Goal: Find specific page/section: Find specific page/section

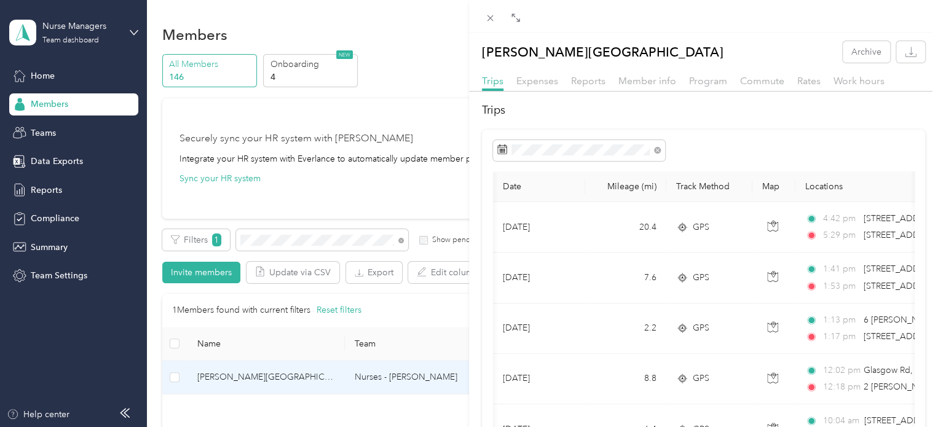
scroll to position [0, 140]
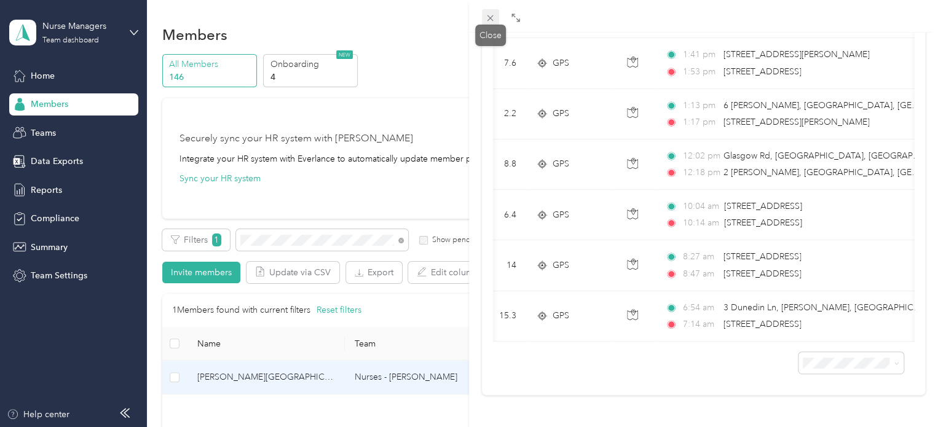
click at [494, 17] on icon at bounding box center [490, 18] width 10 height 10
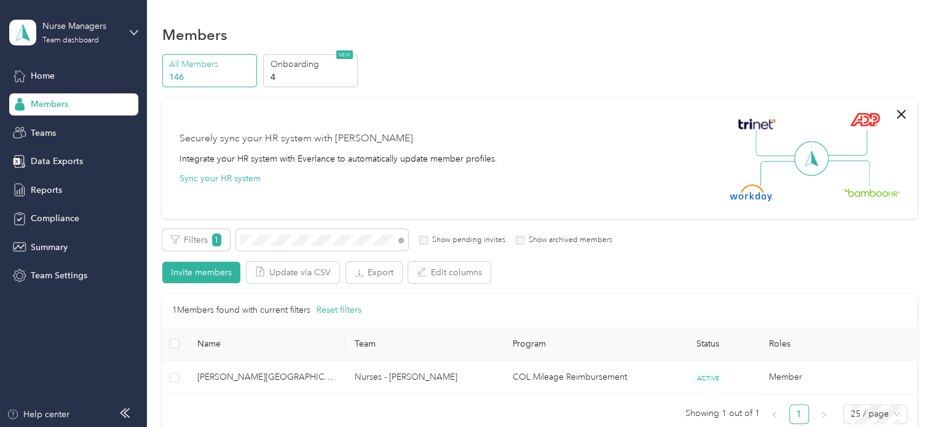
scroll to position [192, 0]
click at [403, 238] on icon at bounding box center [401, 241] width 6 height 6
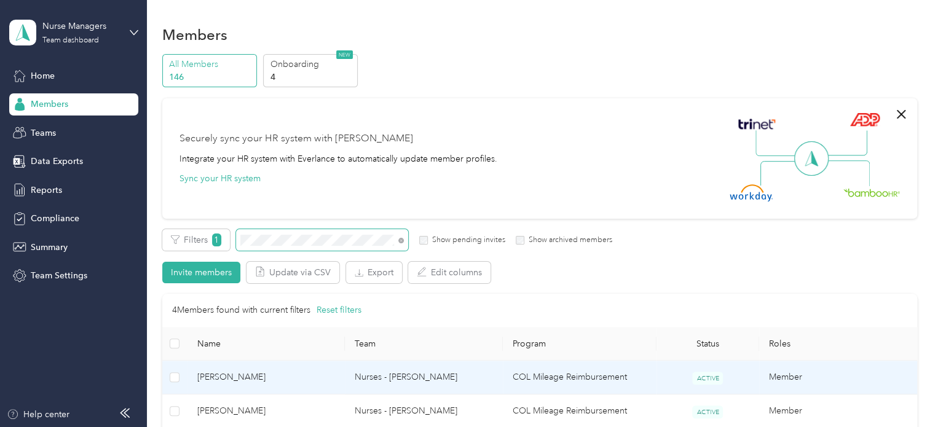
click at [379, 382] on td "Nurses - [PERSON_NAME]" at bounding box center [424, 378] width 158 height 34
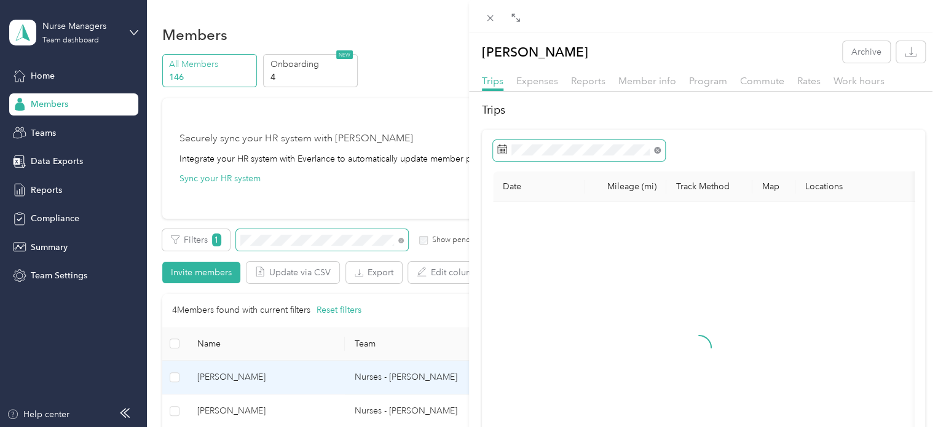
click at [658, 153] on icon at bounding box center [657, 150] width 7 height 7
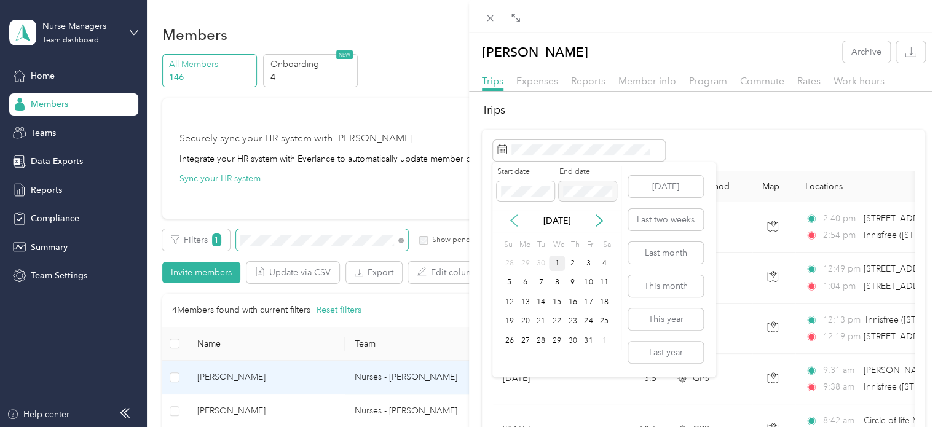
click at [517, 223] on icon at bounding box center [514, 221] width 12 height 12
click at [575, 321] on div "25" at bounding box center [573, 321] width 16 height 15
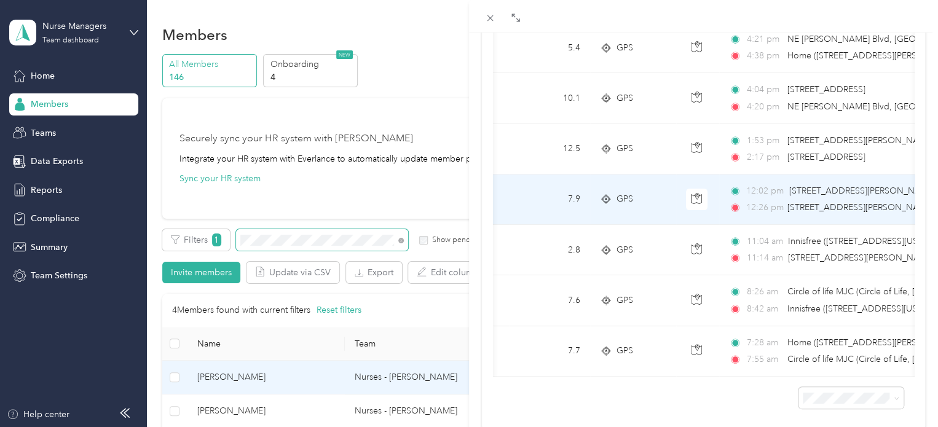
scroll to position [109, 0]
